Goal: Obtain resource: Obtain resource

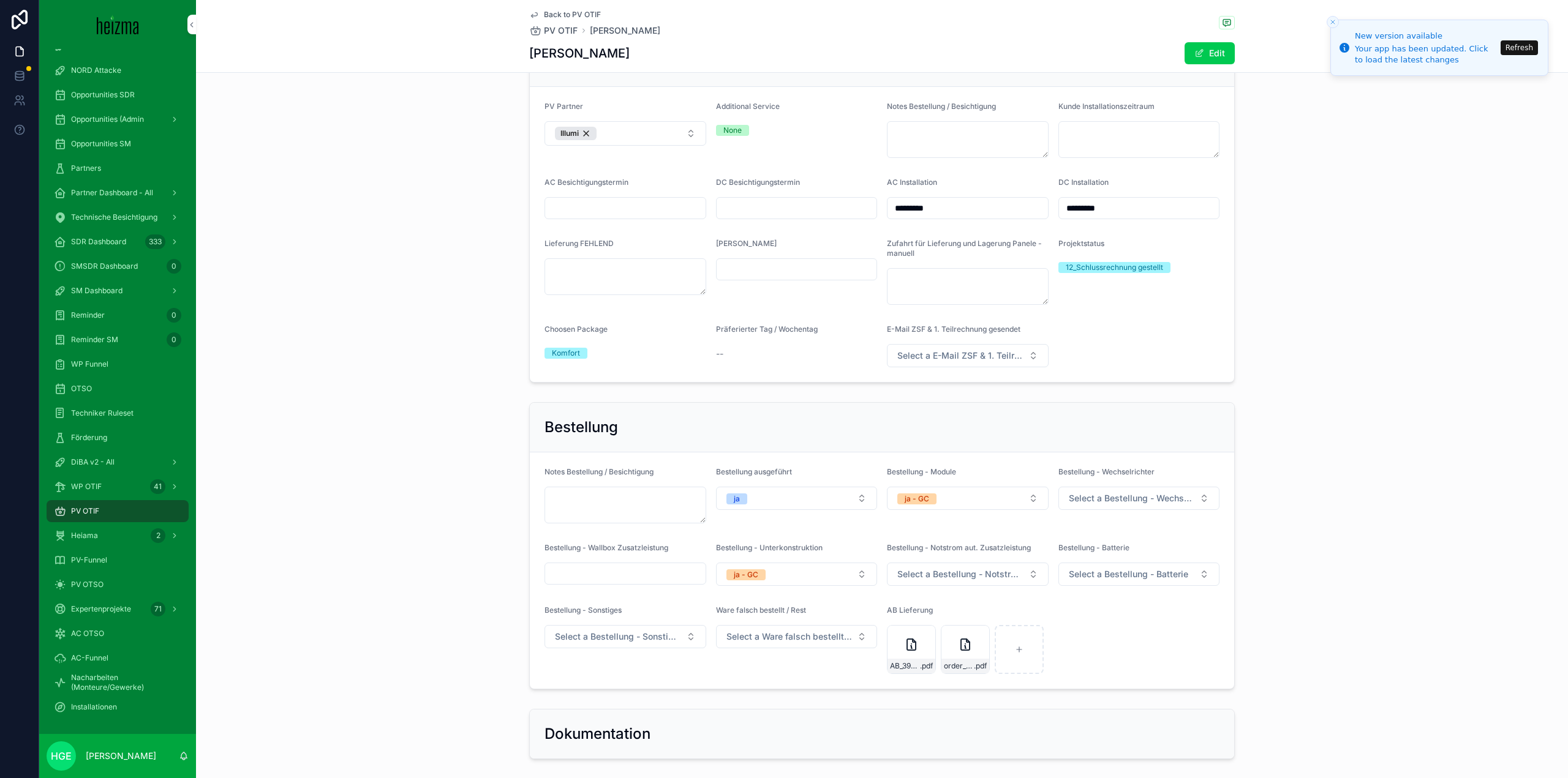
scroll to position [2346, 0]
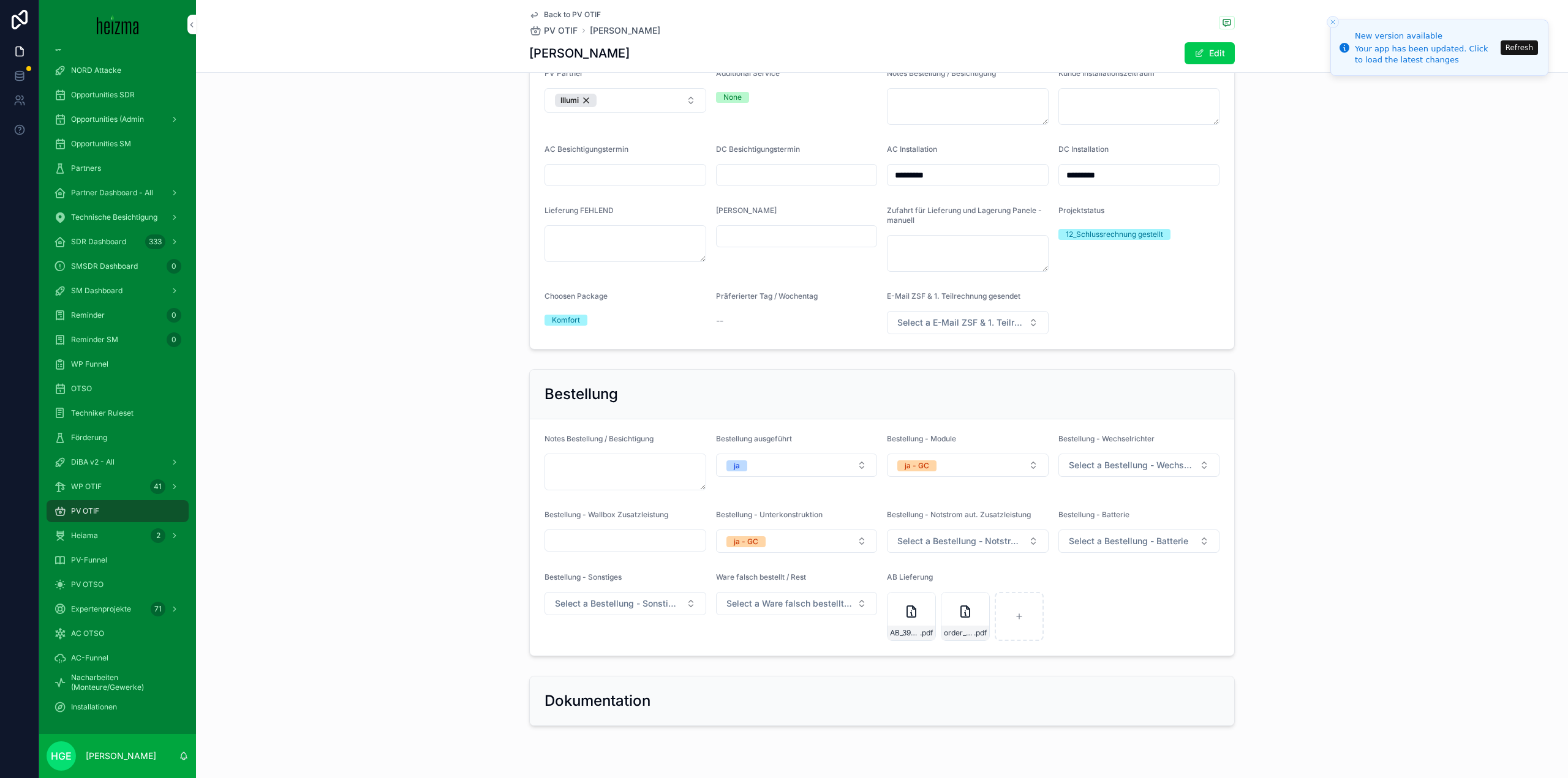
click at [961, 606] on icon "scrollable content" at bounding box center [965, 611] width 9 height 11
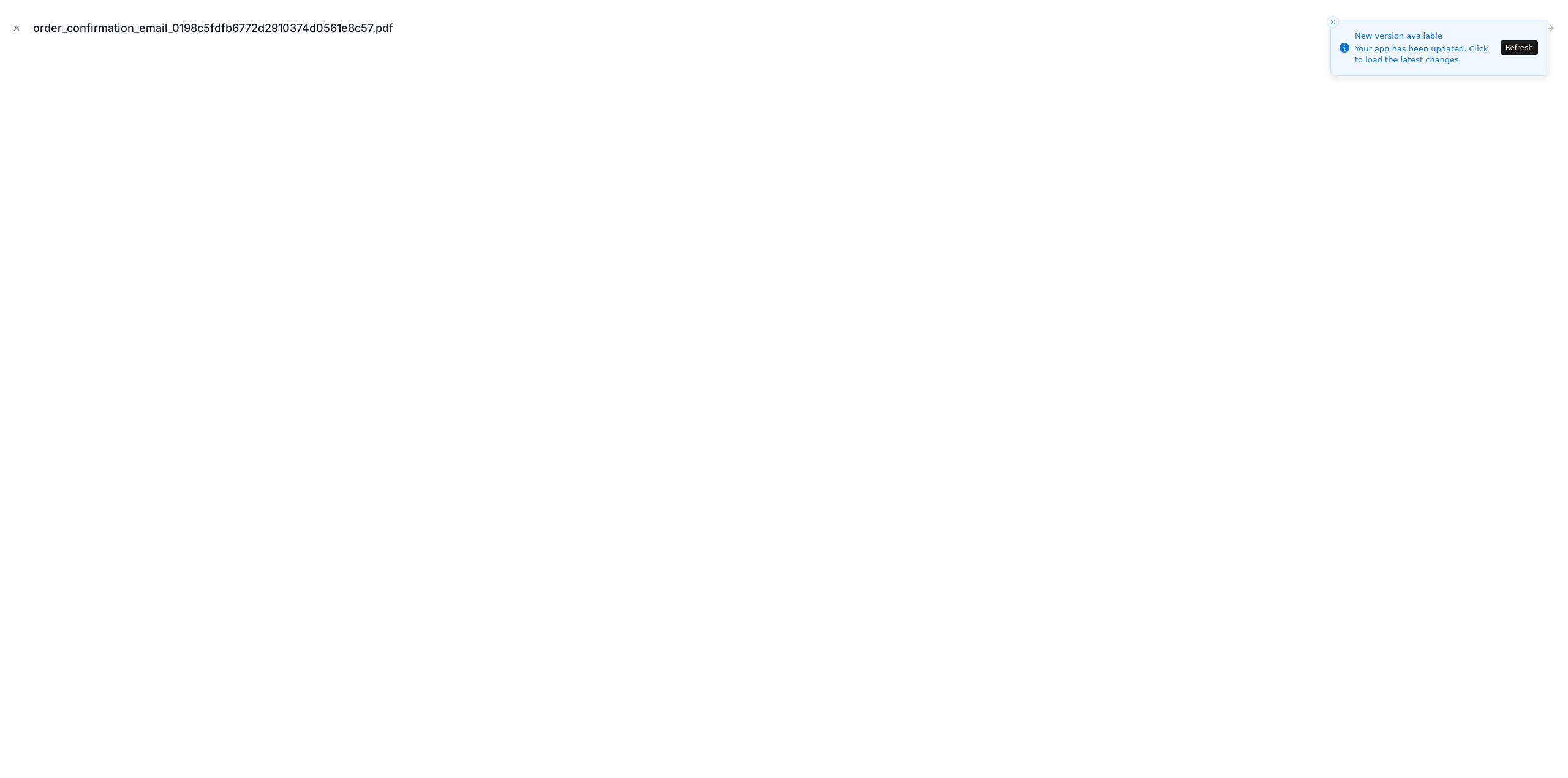
click at [20, 24] on button "Close modal" at bounding box center [16, 28] width 13 height 13
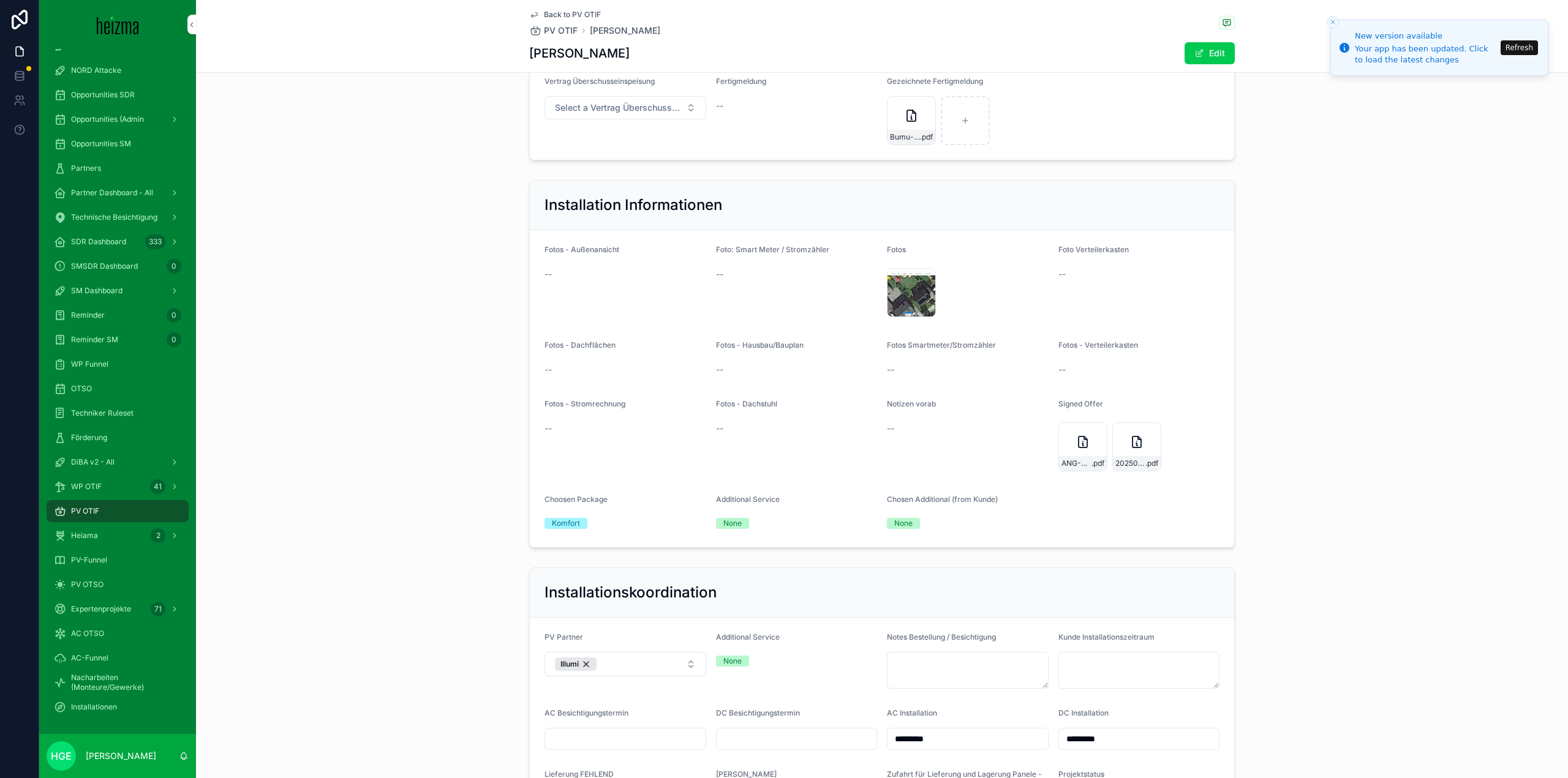
scroll to position [1672, 0]
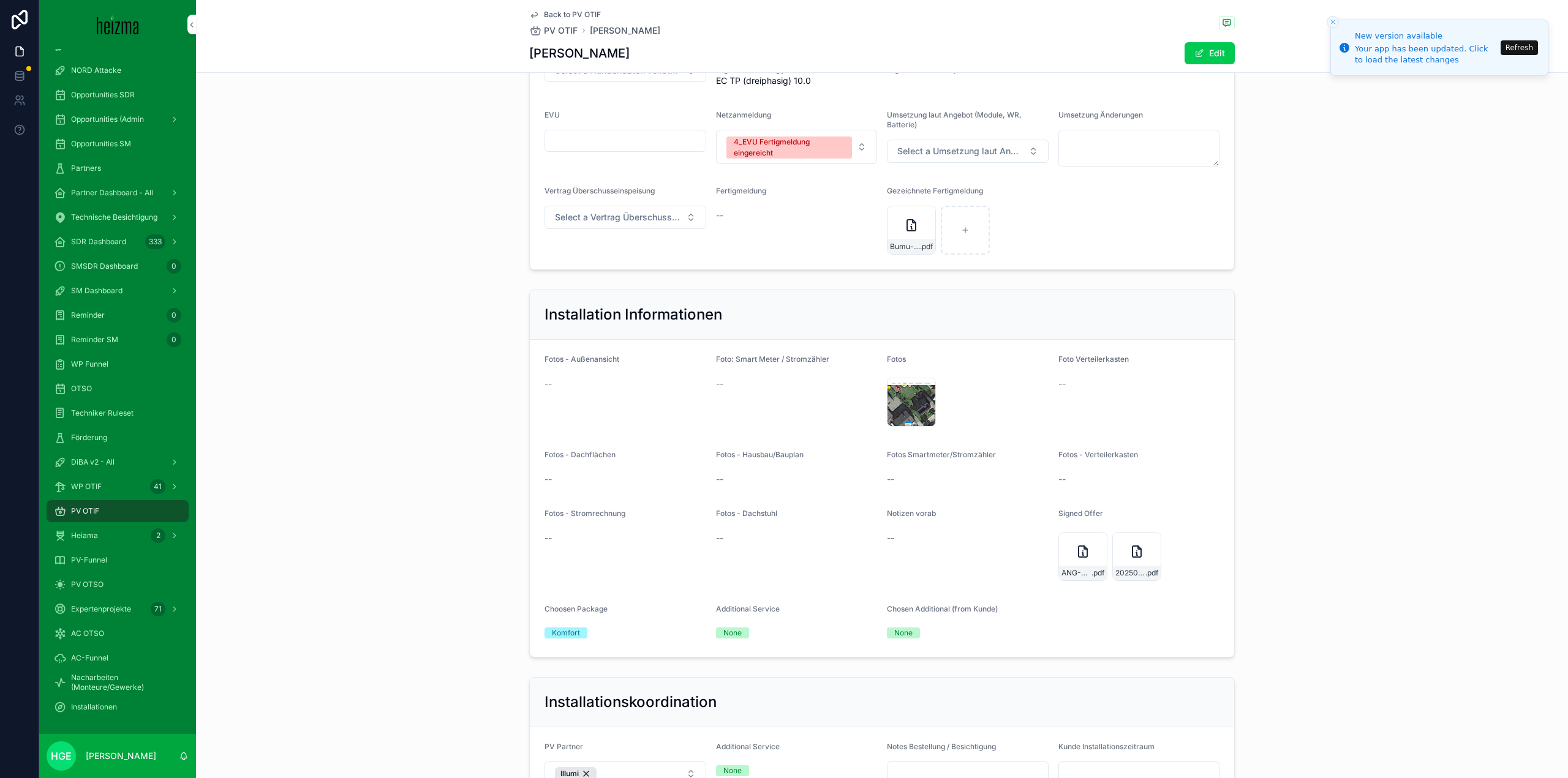
click at [1065, 532] on div "ANG-PV-2587-[GEOGRAPHIC_DATA]-2025-06-11-(1)-(1) .pdf" at bounding box center [1082, 556] width 49 height 49
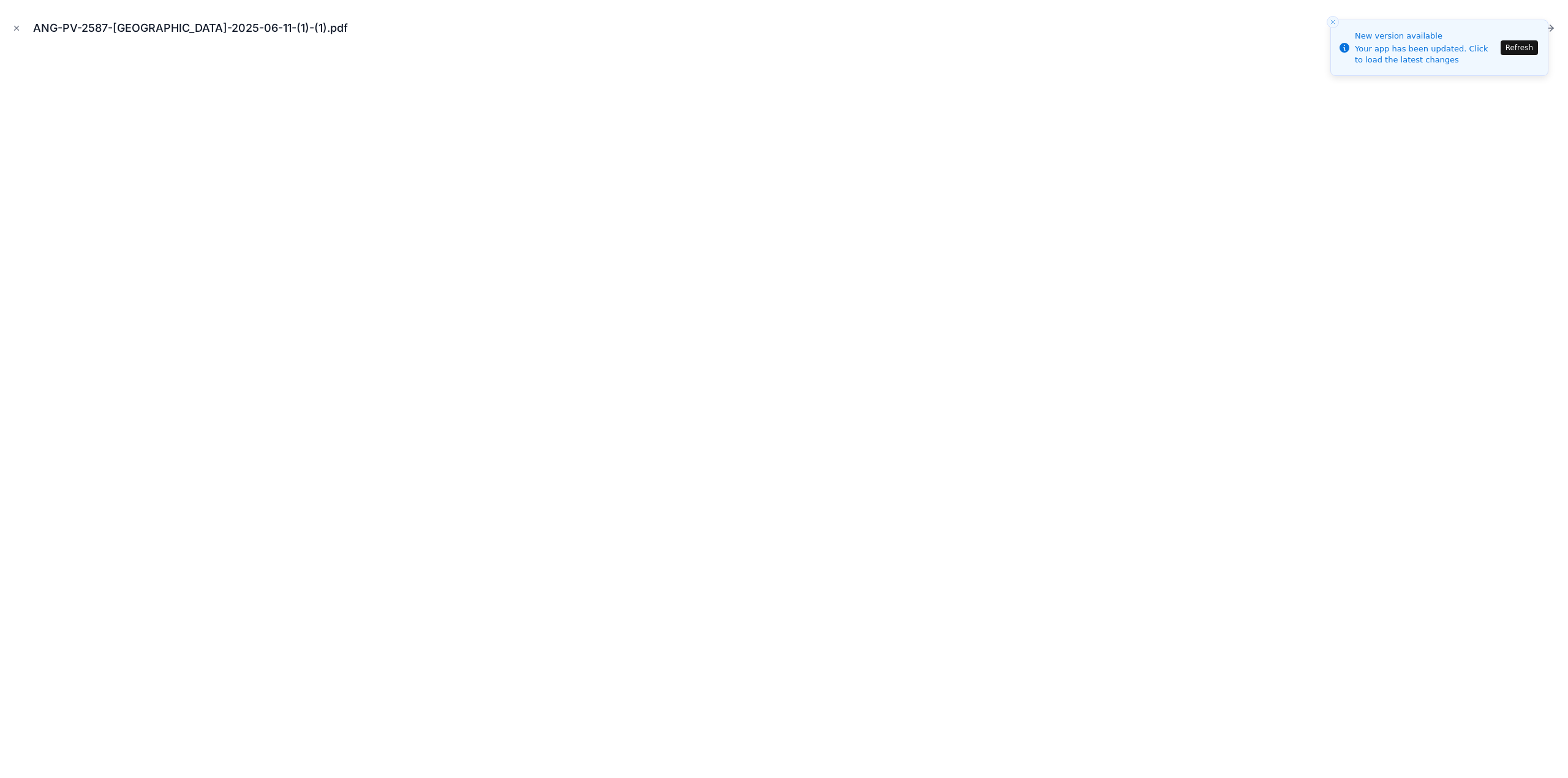
click at [16, 26] on icon "Close modal" at bounding box center [17, 28] width 9 height 9
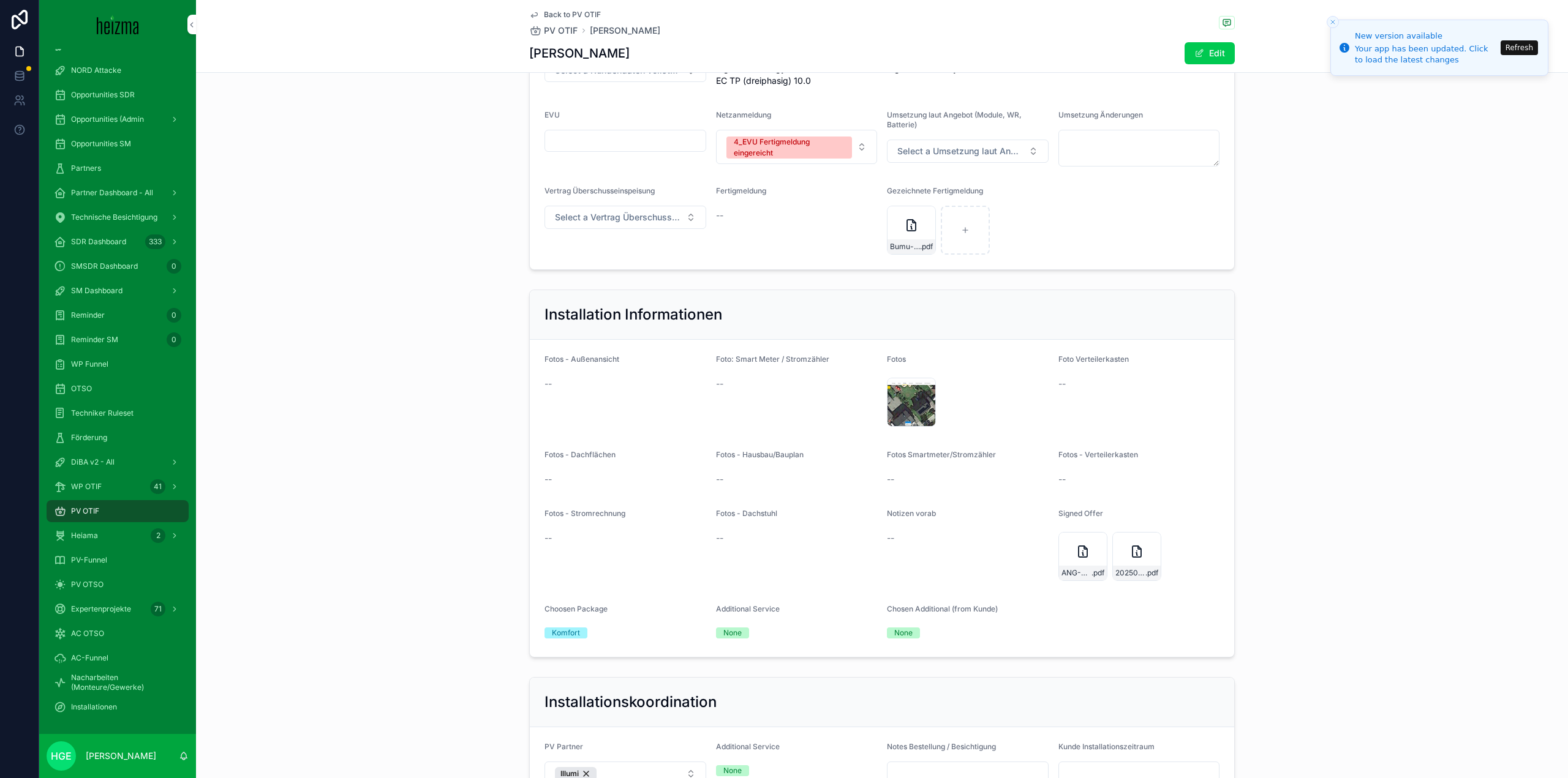
click at [1075, 544] on icon "scrollable content" at bounding box center [1082, 551] width 15 height 15
click at [598, 528] on div "--" at bounding box center [625, 537] width 161 height 20
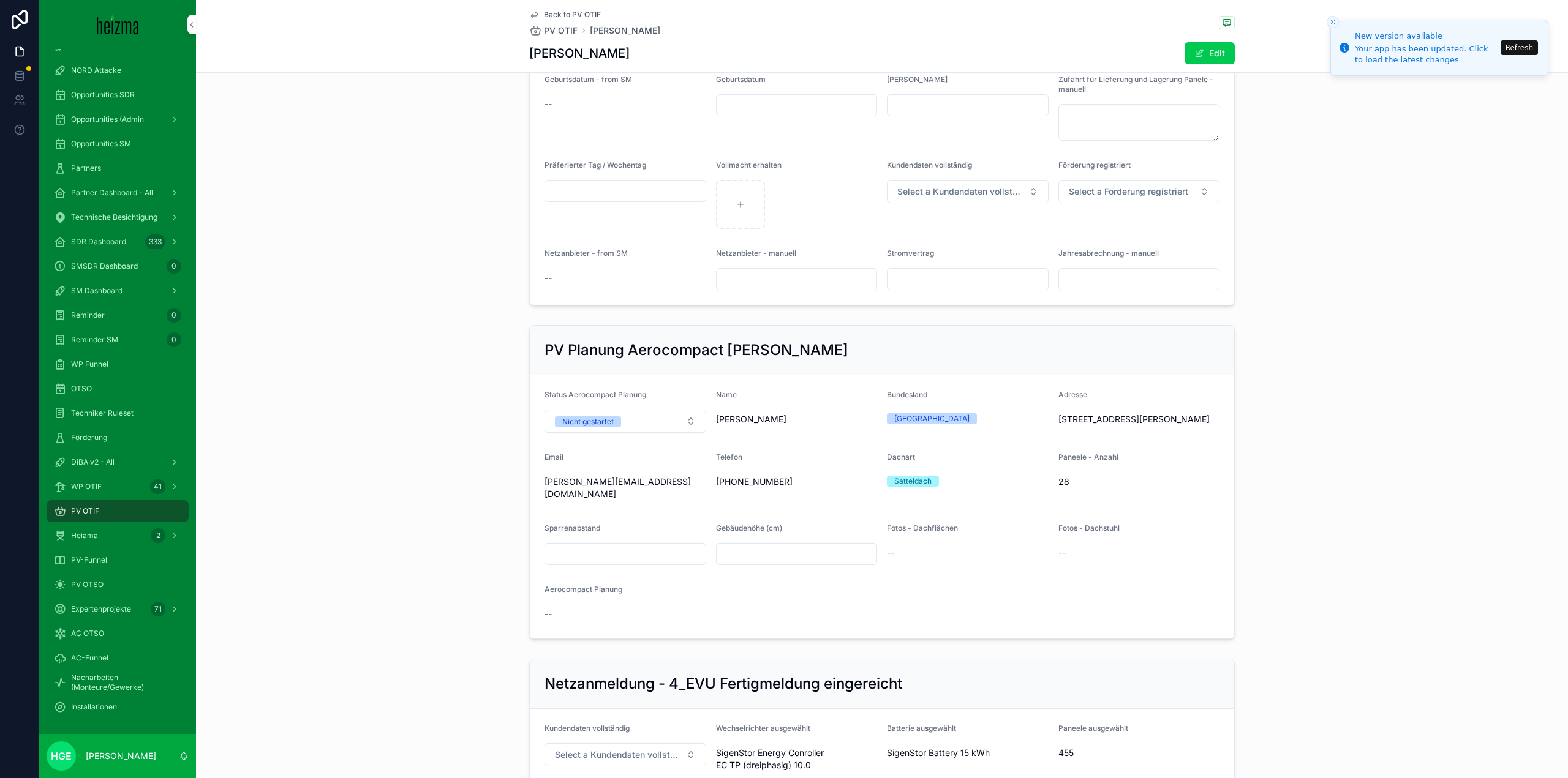
scroll to position [938, 0]
